Goal: Information Seeking & Learning: Understand process/instructions

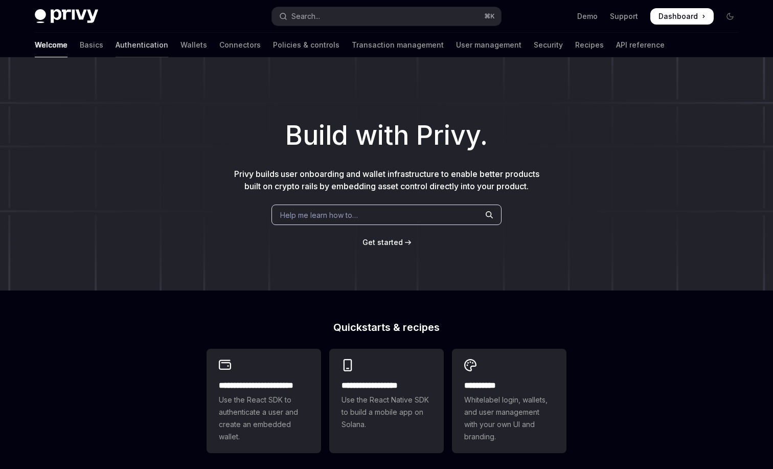
click at [116, 40] on link "Authentication" at bounding box center [142, 45] width 53 height 25
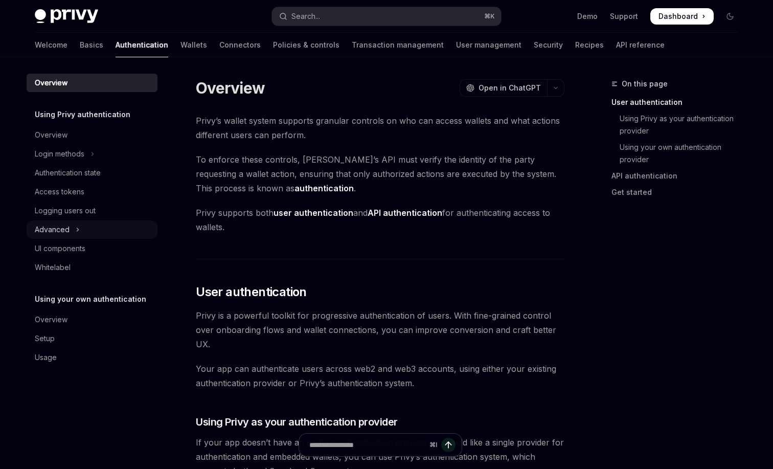
click at [67, 232] on div "Advanced" at bounding box center [52, 229] width 35 height 12
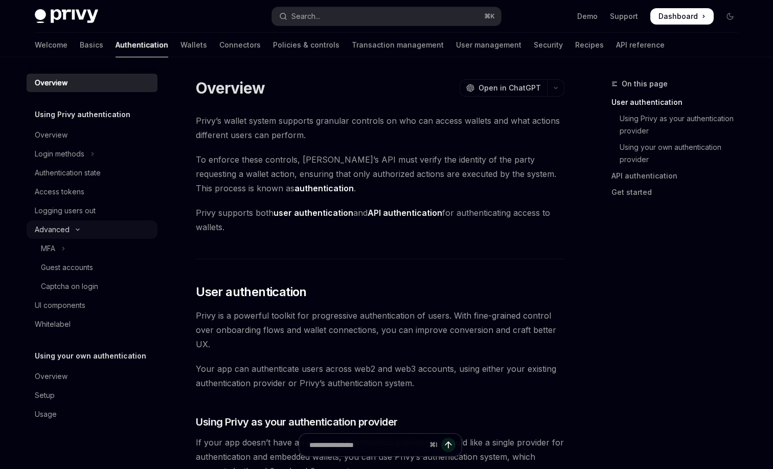
click at [88, 228] on button "Advanced" at bounding box center [92, 229] width 131 height 18
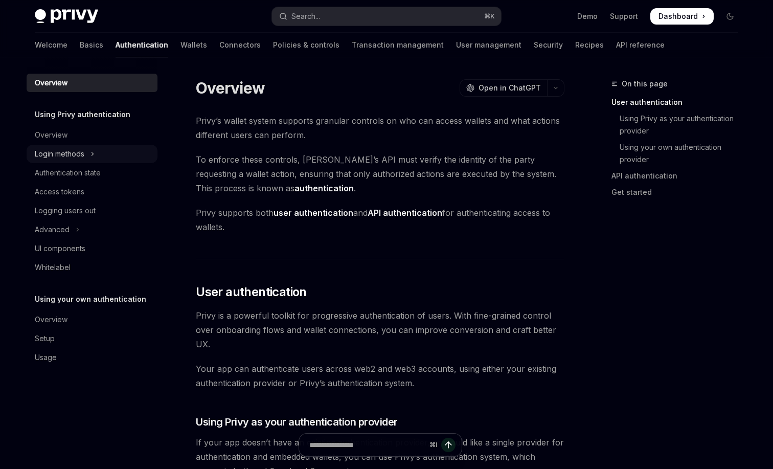
click at [89, 157] on button "Login methods" at bounding box center [92, 154] width 131 height 18
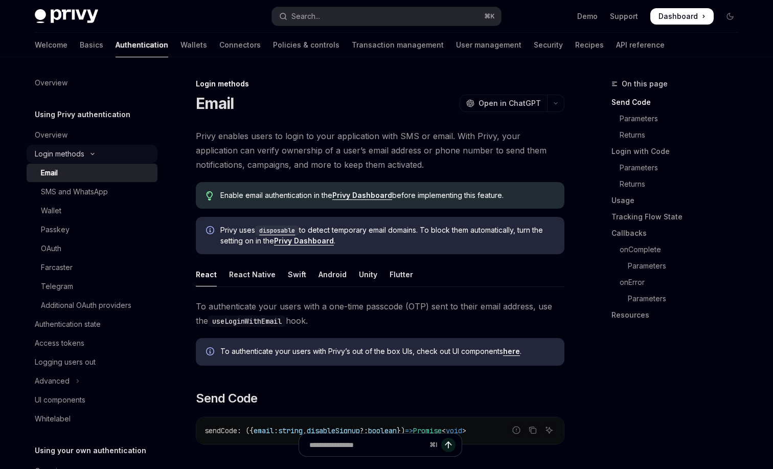
click at [94, 157] on button "Login methods" at bounding box center [92, 154] width 131 height 18
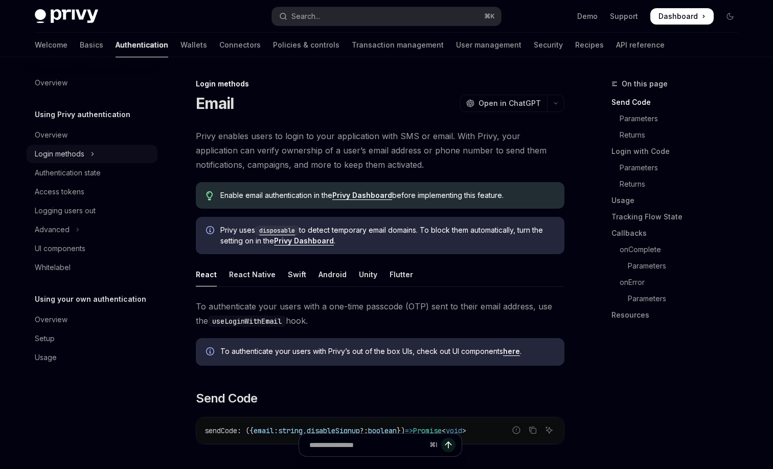
click at [94, 157] on icon "Toggle Login methods section" at bounding box center [92, 154] width 4 height 12
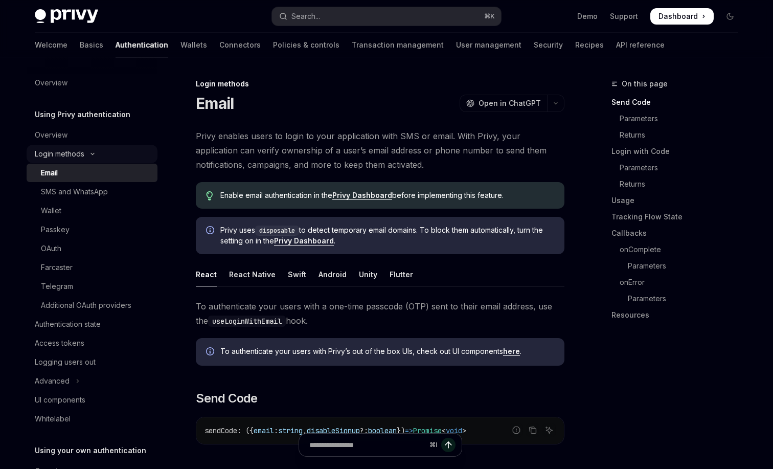
click at [94, 157] on button "Login methods" at bounding box center [92, 154] width 131 height 18
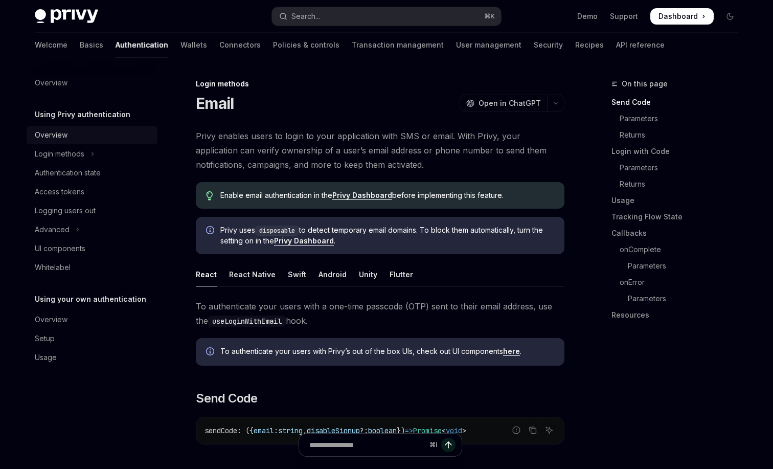
click at [90, 141] on div "Overview" at bounding box center [93, 135] width 117 height 12
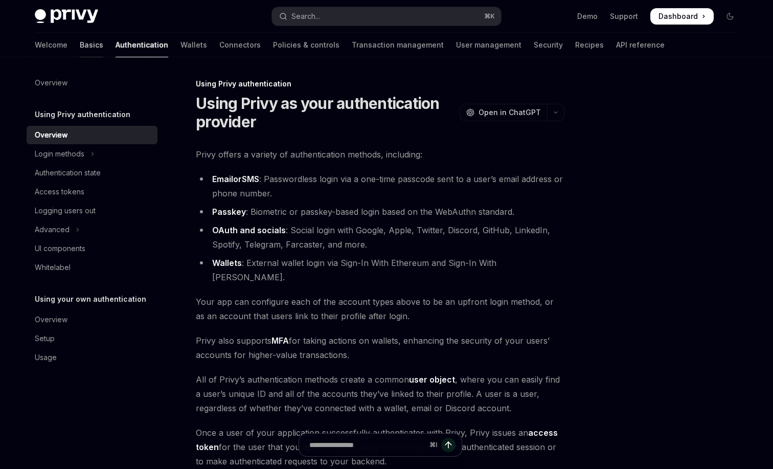
click at [80, 53] on link "Basics" at bounding box center [92, 45] width 24 height 25
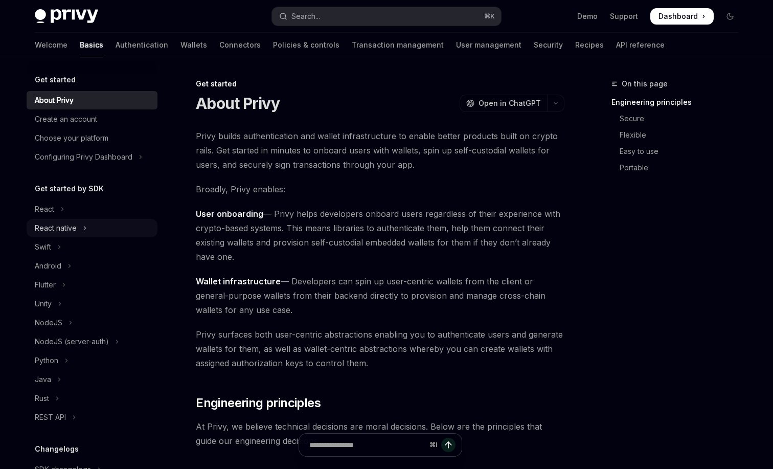
click at [106, 230] on button "React native" at bounding box center [92, 228] width 131 height 18
type textarea "*"
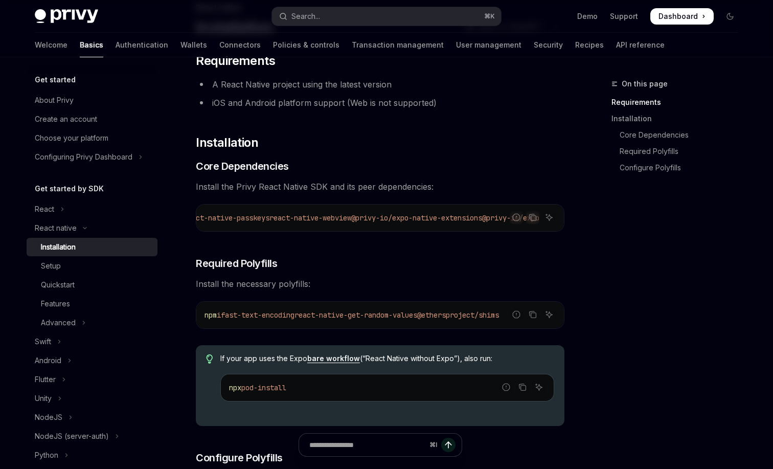
scroll to position [0, 567]
click at [531, 220] on icon "Copy the contents from the code block" at bounding box center [533, 218] width 5 height 5
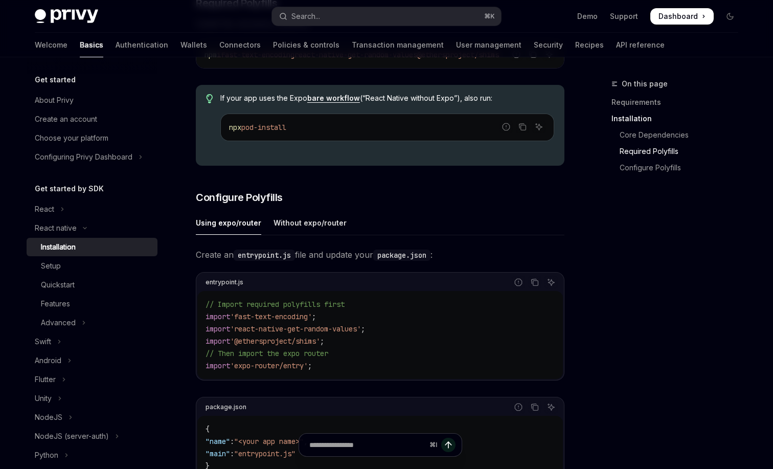
scroll to position [396, 0]
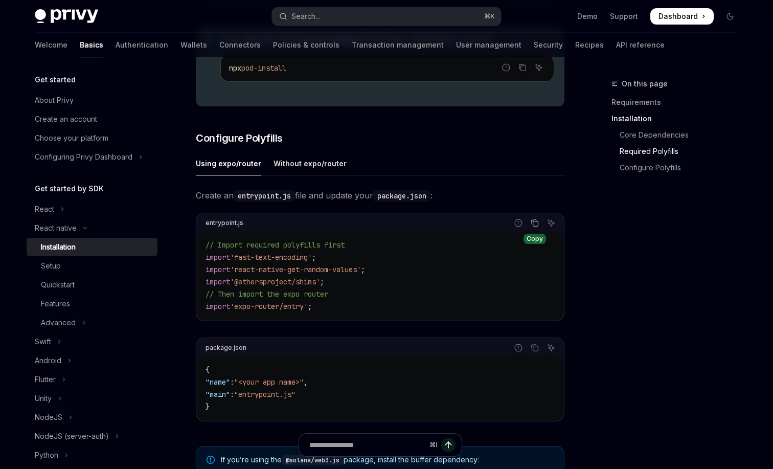
click at [533, 227] on icon "Copy the contents from the code block" at bounding box center [535, 223] width 8 height 8
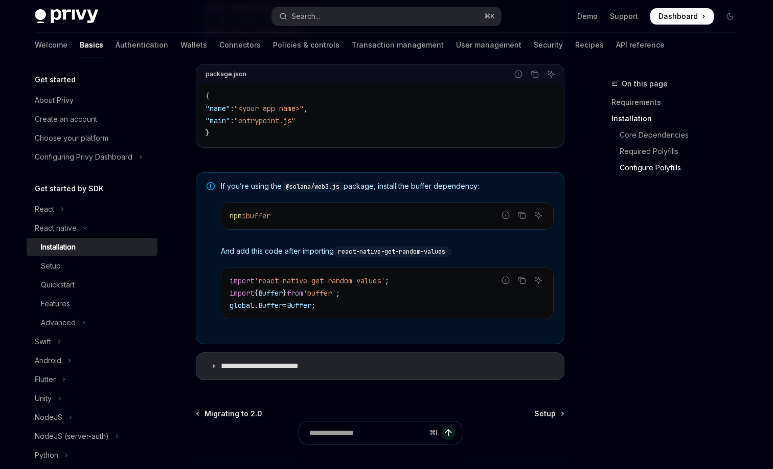
scroll to position [749, 0]
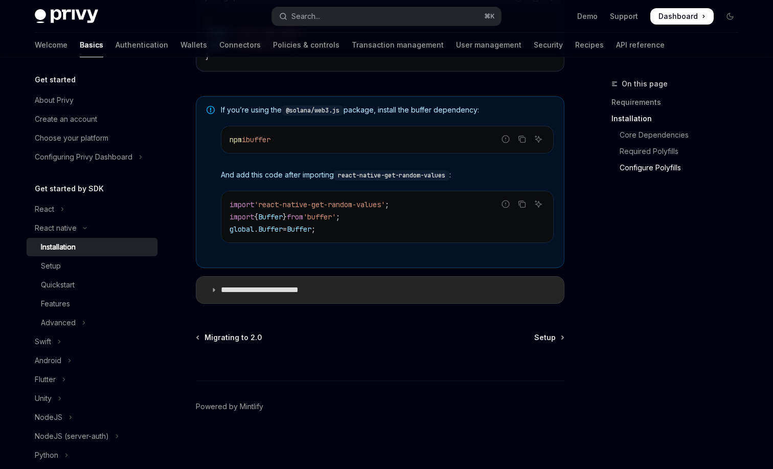
click at [432, 294] on summary "**********" at bounding box center [380, 290] width 368 height 27
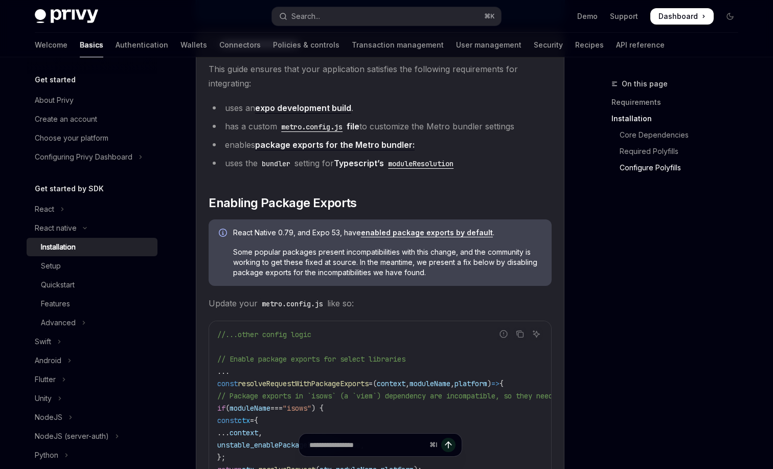
scroll to position [978, 0]
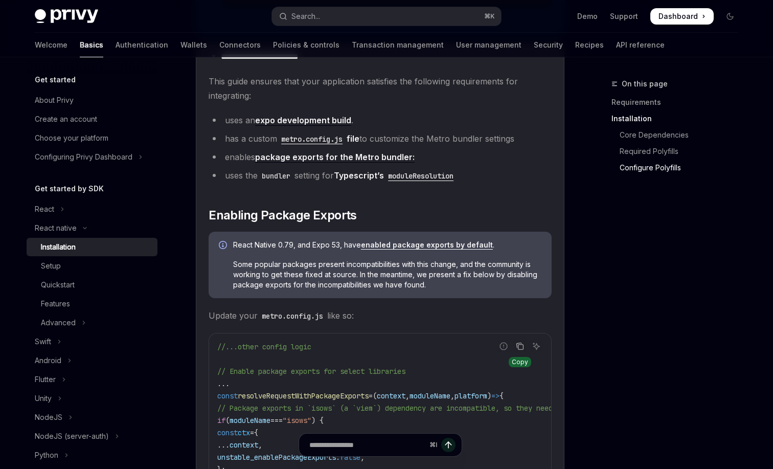
click at [513, 349] on button "Copy the contents from the code block" at bounding box center [519, 345] width 13 height 13
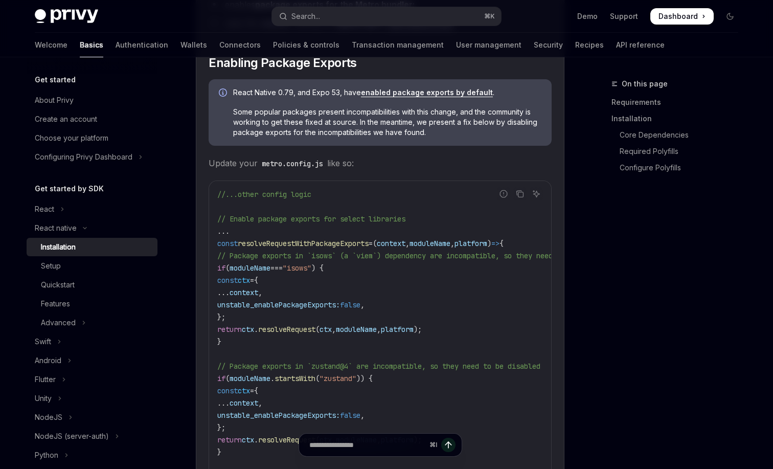
scroll to position [1165, 0]
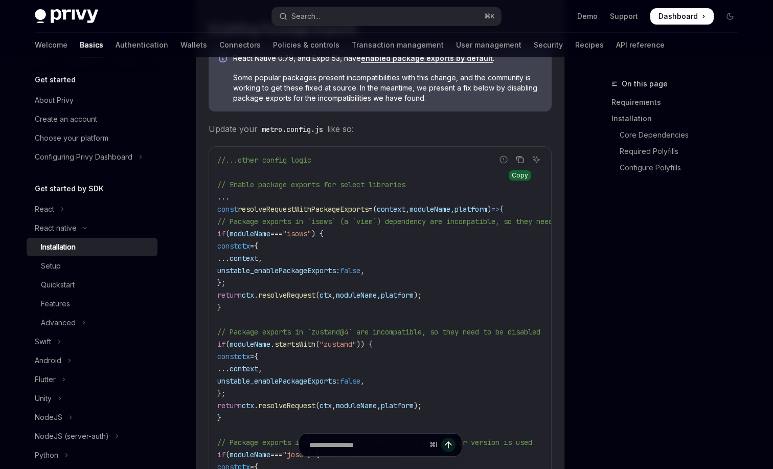
click at [524, 163] on button "Copy the contents from the code block" at bounding box center [519, 159] width 13 height 13
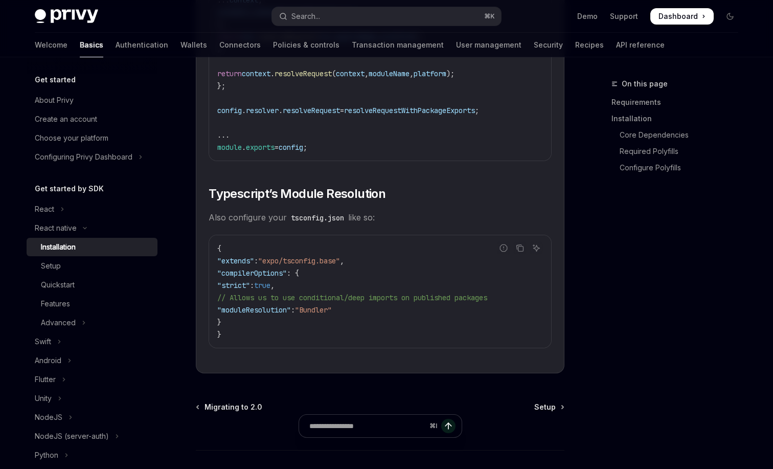
scroll to position [1776, 0]
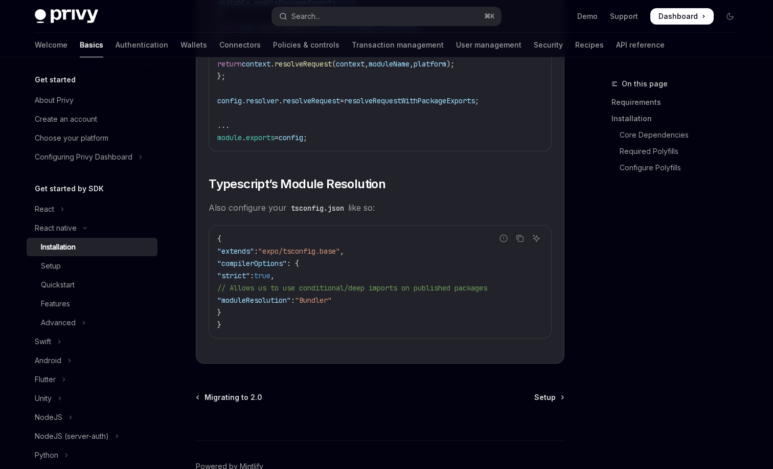
click at [325, 305] on span ""Bundler"" at bounding box center [313, 299] width 37 height 9
copy code ""moduleResolution" : "Bundler""
click at [406, 317] on code "{ "extends" : "expo/tsconfig.base" , "compilerOptions" : { "strict" : true , //…" at bounding box center [380, 282] width 326 height 98
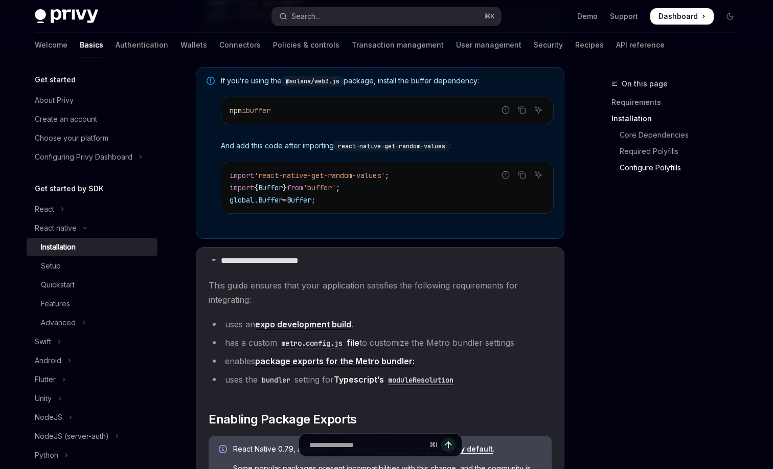
scroll to position [805, 0]
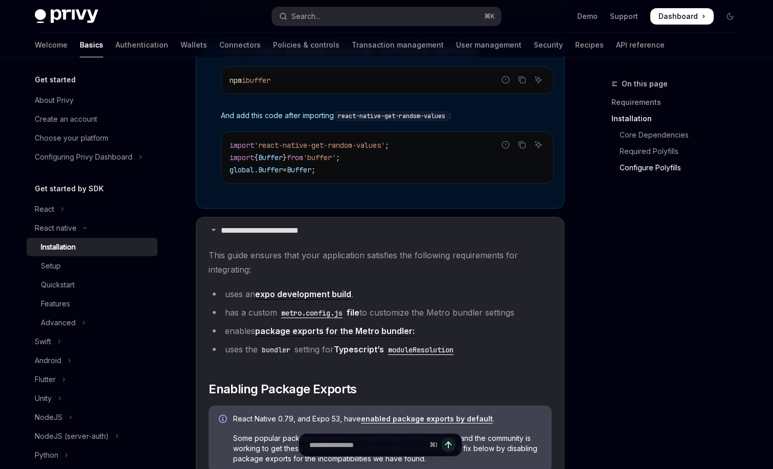
click at [413, 355] on code "moduleResolution" at bounding box center [421, 349] width 74 height 11
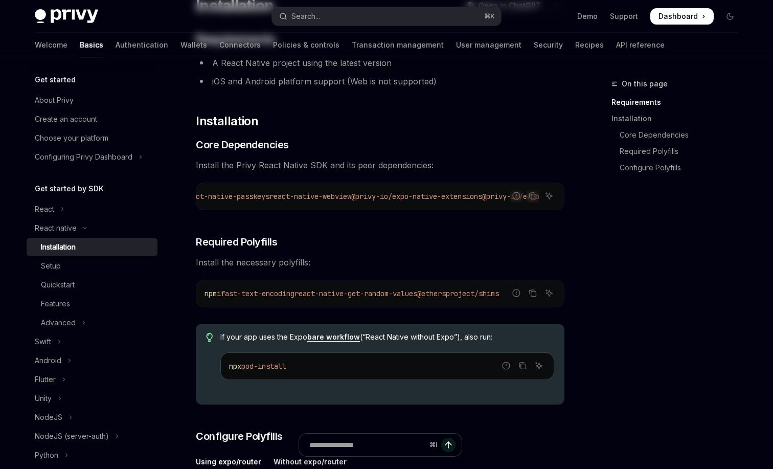
scroll to position [103, 0]
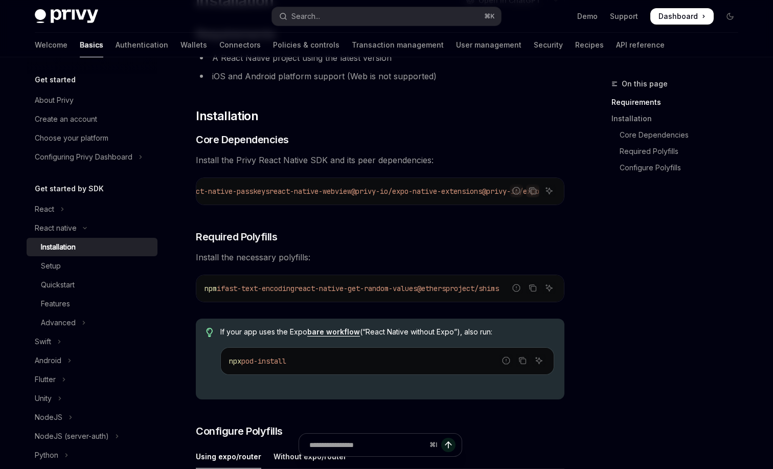
drag, startPoint x: 306, startPoint y: 295, endPoint x: 231, endPoint y: 296, distance: 75.7
click at [231, 293] on span "fast-text-encoding" at bounding box center [258, 288] width 74 height 9
copy span "fast-text-encoding"
drag, startPoint x: 440, startPoint y: 293, endPoint x: 313, endPoint y: 290, distance: 127.3
click at [313, 290] on span "npm i fast-text-encoding react-native-get-random-values @ethersproject/shims" at bounding box center [351, 288] width 294 height 9
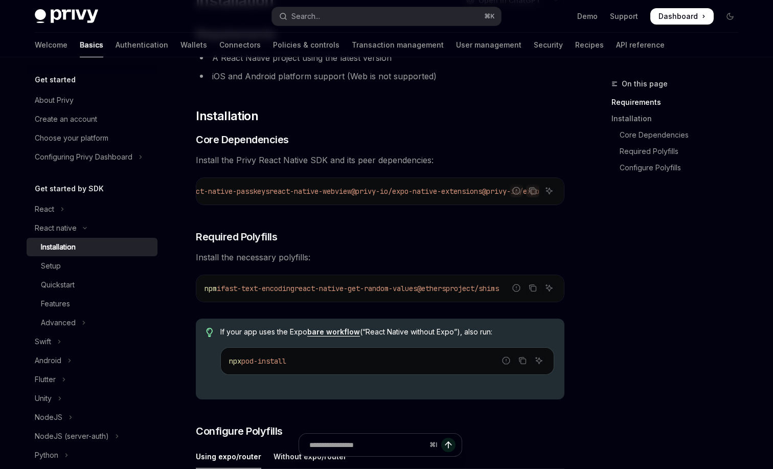
copy span "react-native-get-random-values"
